Goal: Transaction & Acquisition: Purchase product/service

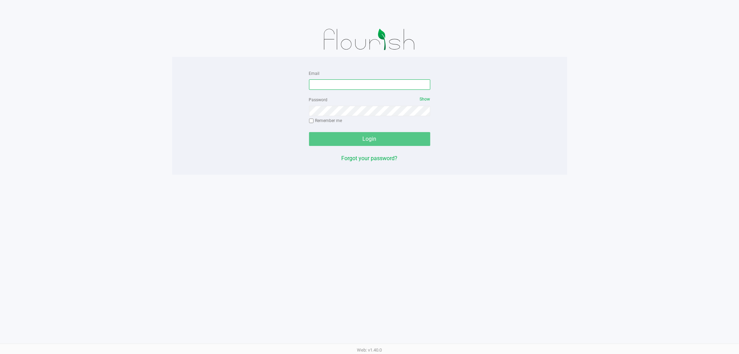
click at [392, 83] on input "Email" at bounding box center [369, 84] width 121 height 10
type input "[EMAIL_ADDRESS][DOMAIN_NAME]"
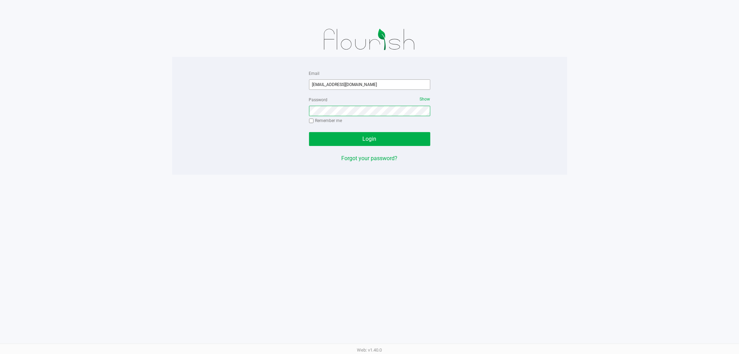
click at [309, 132] on button "Login" at bounding box center [369, 139] width 121 height 14
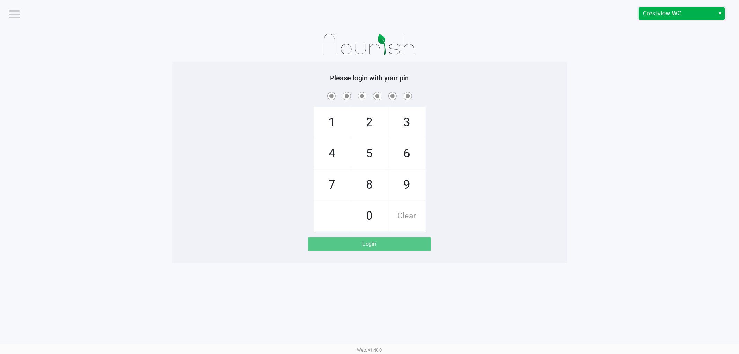
click at [671, 11] on span "Crestview WC" at bounding box center [677, 13] width 68 height 8
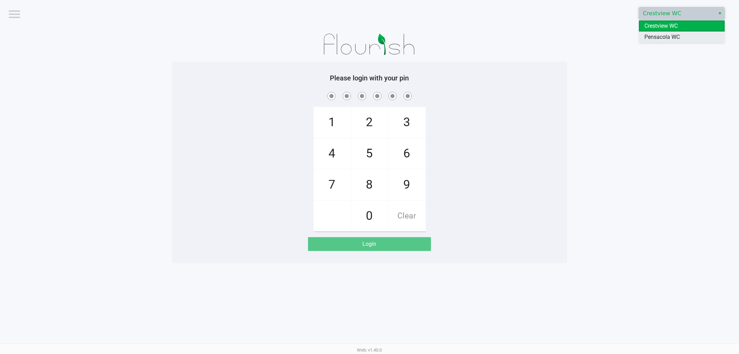
click at [641, 35] on li "Pensacola WC" at bounding box center [682, 37] width 86 height 11
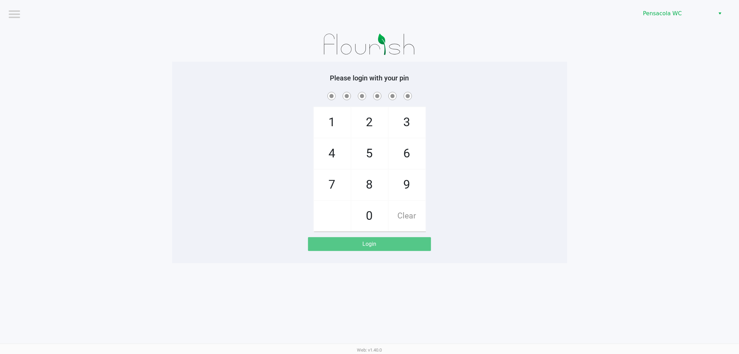
click at [331, 123] on span "1" at bounding box center [332, 122] width 37 height 30
checkbox input "true"
click at [359, 155] on span "5" at bounding box center [369, 153] width 37 height 30
checkbox input "true"
click at [368, 188] on span "8" at bounding box center [369, 184] width 37 height 30
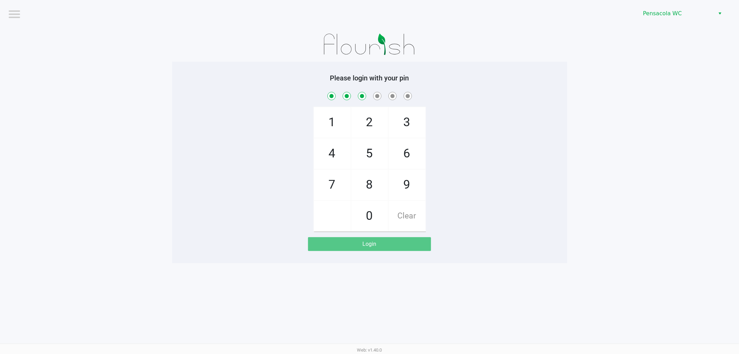
checkbox input "true"
click at [358, 146] on span "5" at bounding box center [369, 153] width 37 height 30
checkbox input "true"
click at [344, 197] on span "7" at bounding box center [332, 184] width 37 height 30
checkbox input "true"
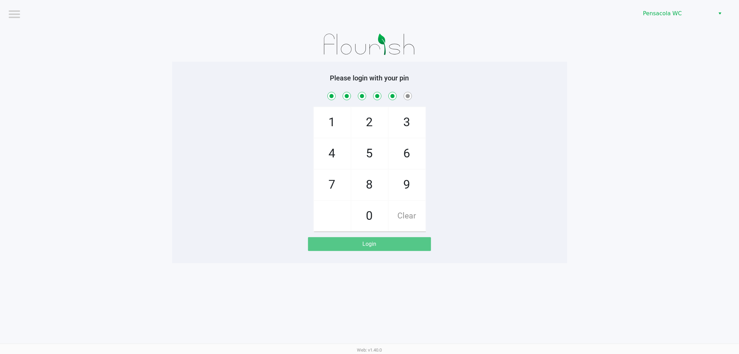
click at [343, 196] on span "7" at bounding box center [332, 184] width 37 height 30
checkbox input "true"
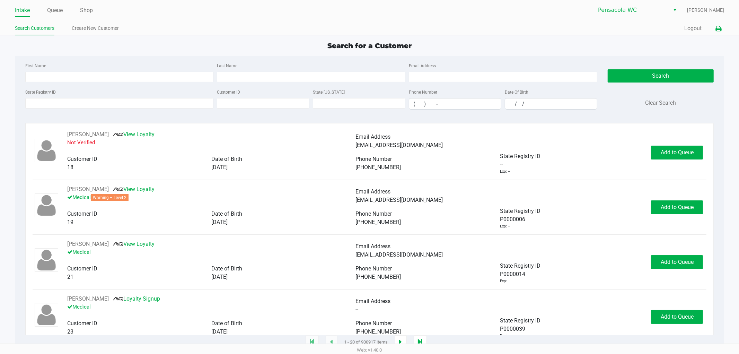
click at [717, 27] on icon at bounding box center [718, 28] width 6 height 5
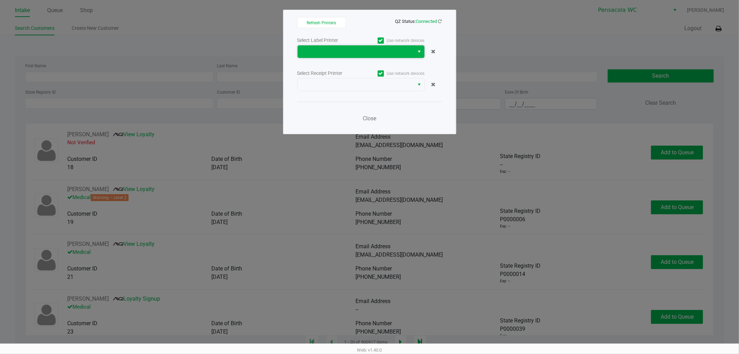
click at [377, 54] on span at bounding box center [356, 51] width 108 height 8
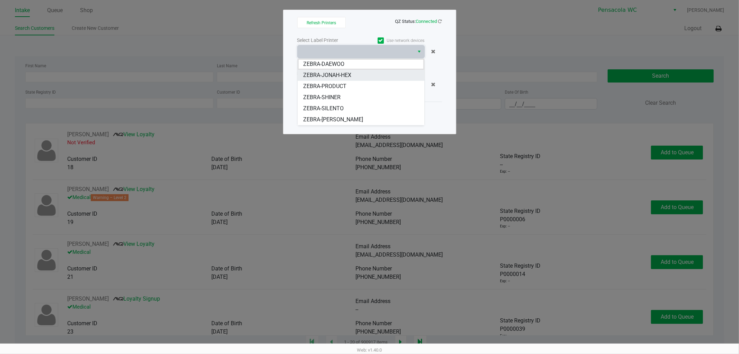
click at [335, 75] on span "ZEBRA-JONAH-HEX" at bounding box center [327, 75] width 48 height 8
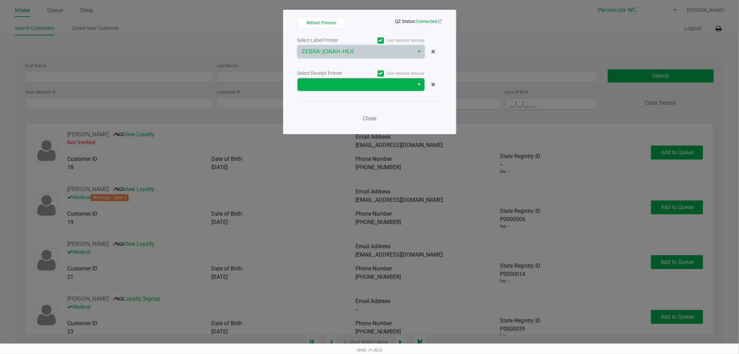
click at [335, 84] on span at bounding box center [356, 84] width 108 height 8
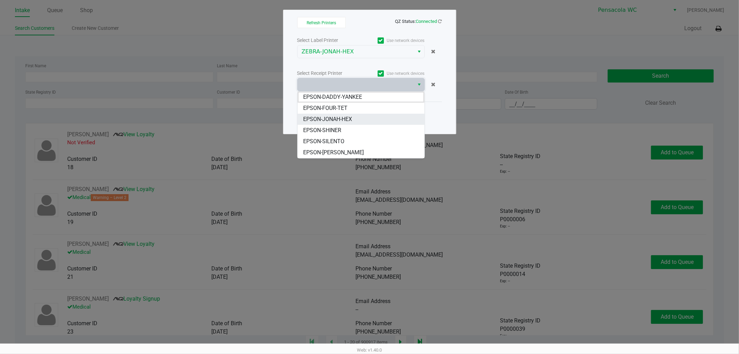
click at [342, 120] on span "EPSON-JONAH-HEX" at bounding box center [327, 119] width 49 height 8
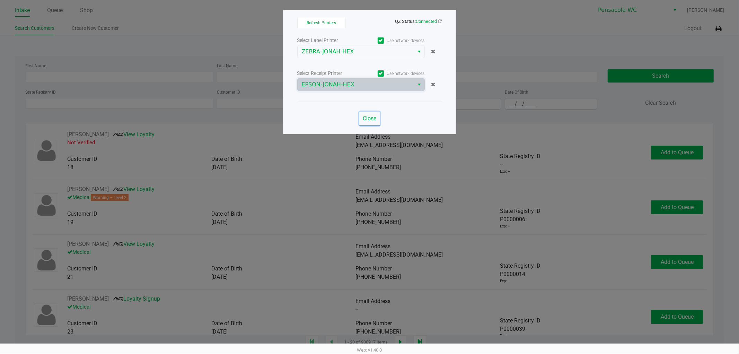
drag, startPoint x: 361, startPoint y: 119, endPoint x: 357, endPoint y: 117, distance: 5.1
click at [361, 119] on button "Close" at bounding box center [369, 119] width 21 height 14
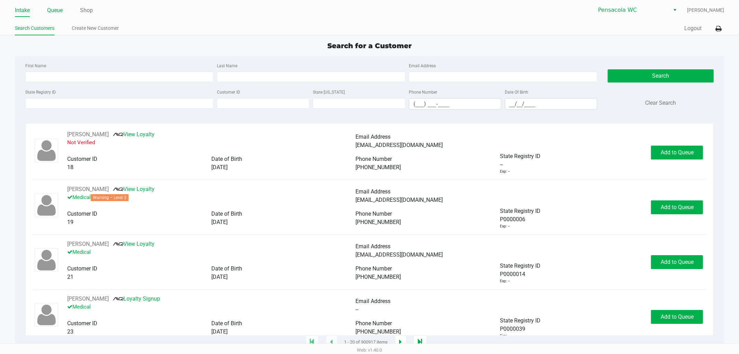
click at [56, 10] on link "Queue" at bounding box center [55, 11] width 16 height 10
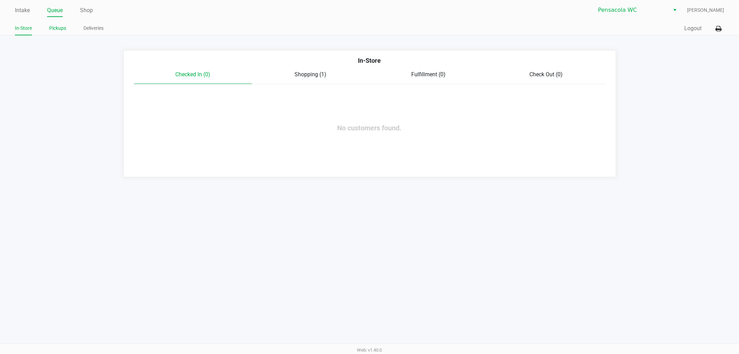
click at [62, 28] on link "Pickups" at bounding box center [57, 28] width 17 height 9
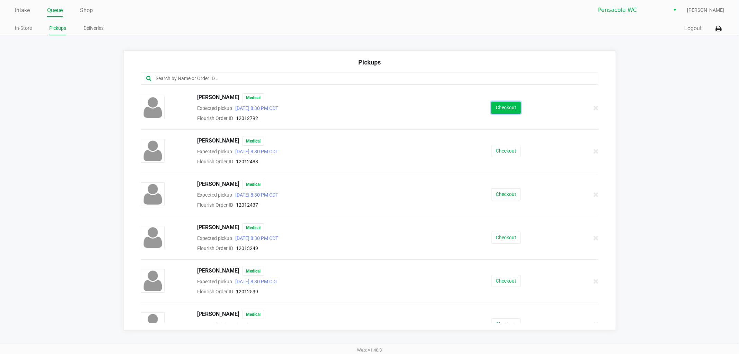
click at [493, 112] on button "Checkout" at bounding box center [505, 107] width 29 height 12
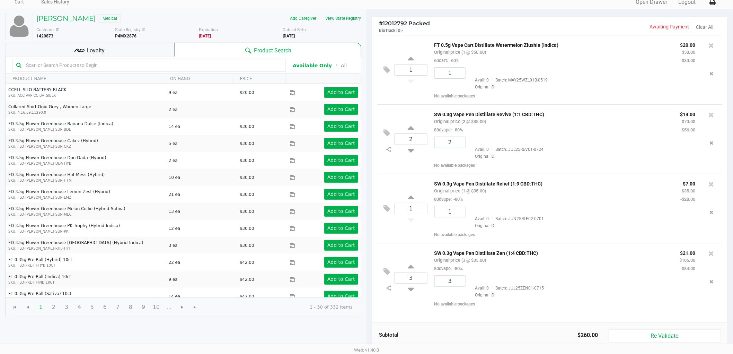
scroll to position [71, 0]
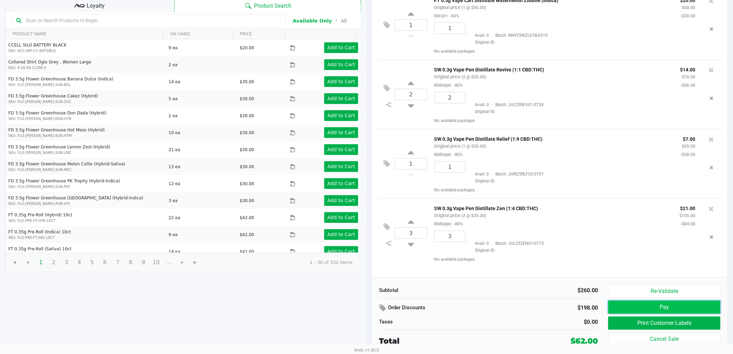
click at [683, 306] on button "Pay" at bounding box center [664, 306] width 112 height 13
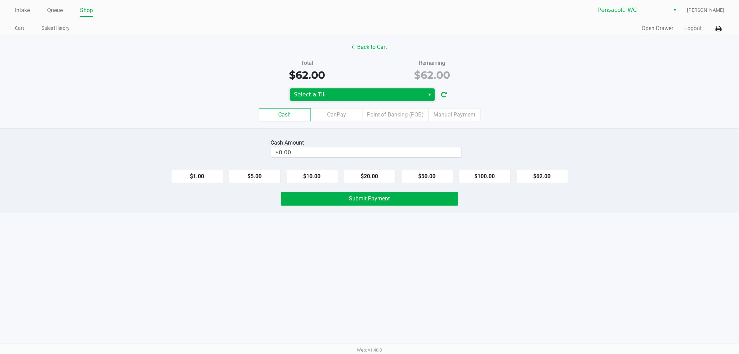
click at [348, 89] on span "Select a Till" at bounding box center [357, 94] width 135 height 12
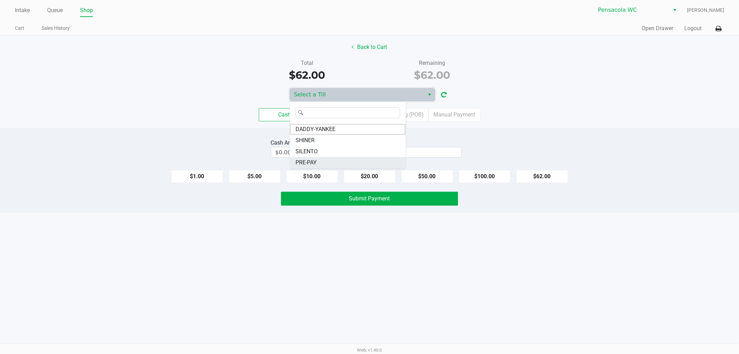
click at [323, 163] on li "PRE-PAY" at bounding box center [348, 162] width 116 height 11
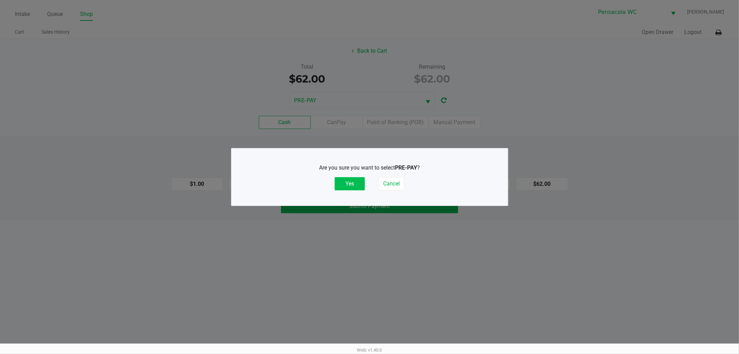
click at [361, 184] on button "Yes" at bounding box center [350, 183] width 30 height 13
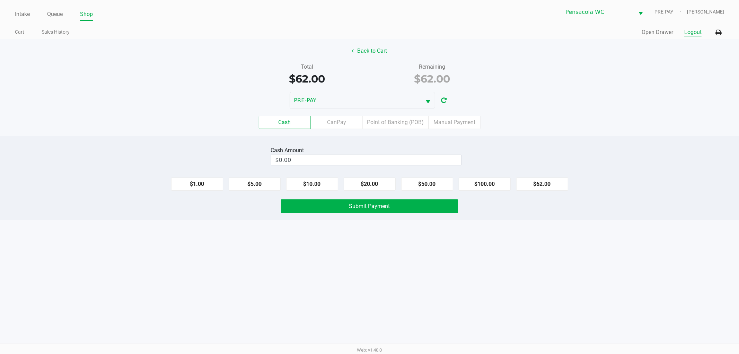
click at [693, 34] on button "Logout" at bounding box center [692, 32] width 17 height 8
